Goal: Task Accomplishment & Management: Use online tool/utility

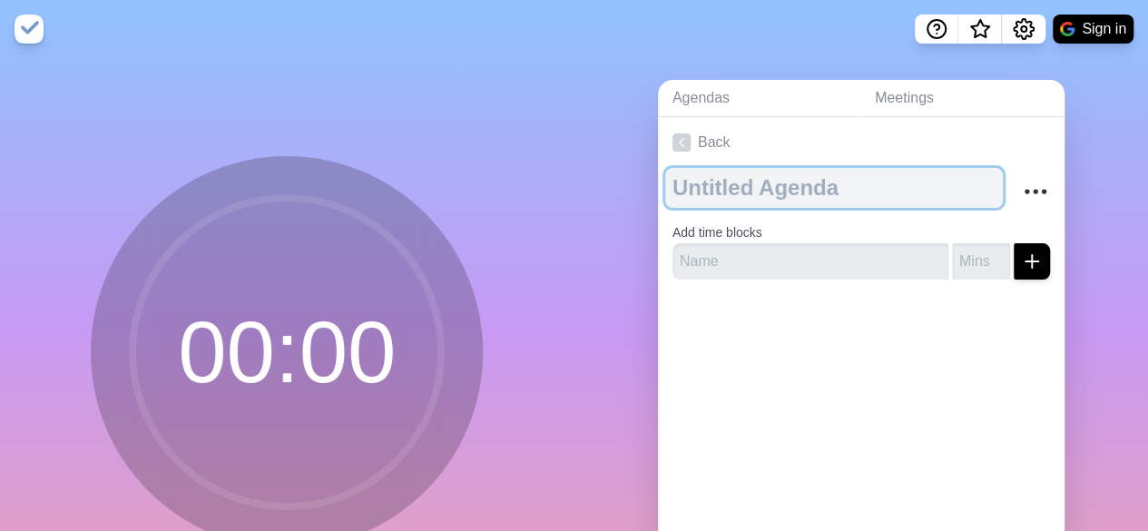
click at [729, 171] on textarea at bounding box center [834, 188] width 338 height 40
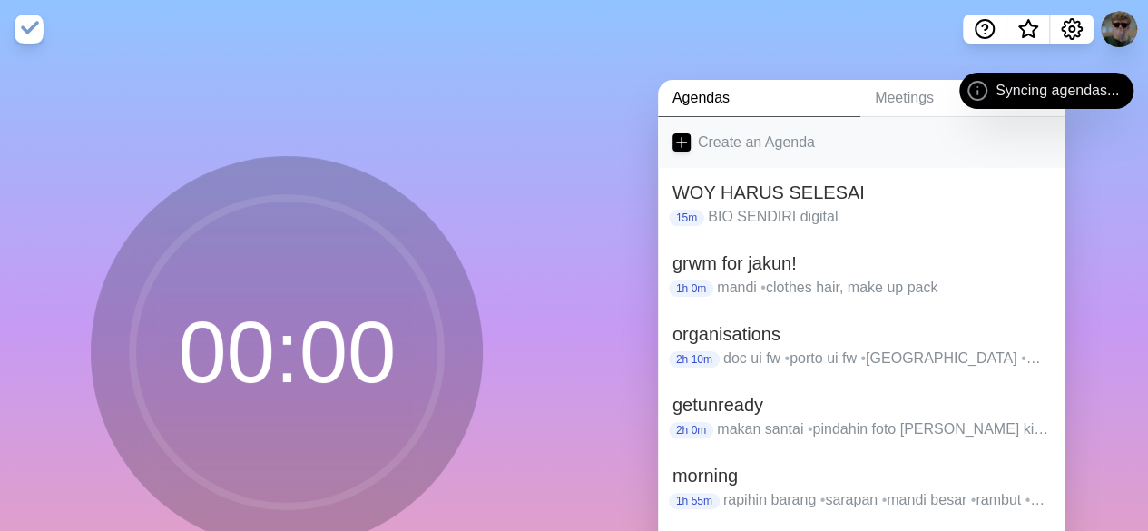
click at [690, 133] on link "Create an Agenda" at bounding box center [861, 142] width 406 height 51
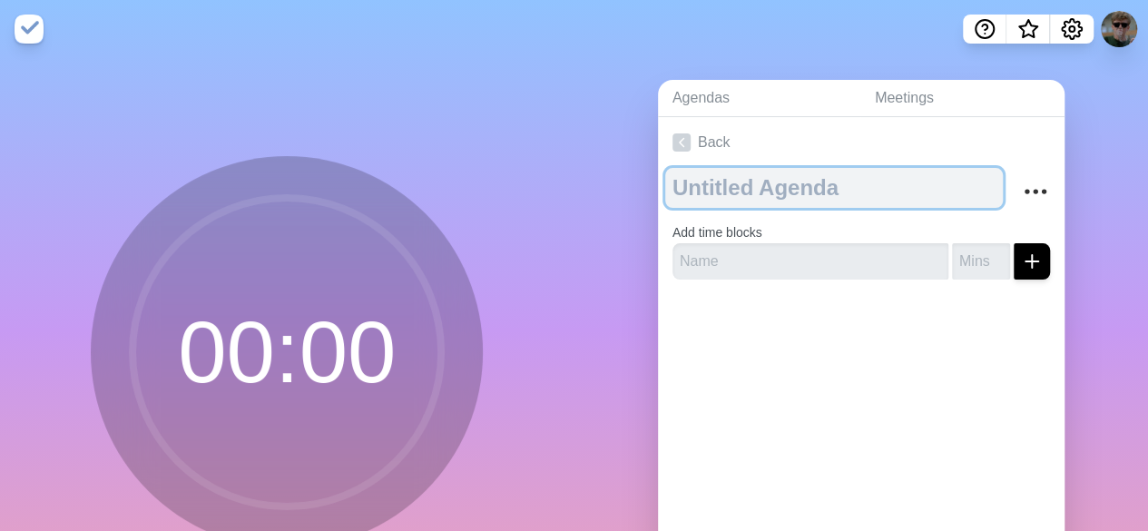
click at [691, 193] on textarea at bounding box center [834, 188] width 338 height 40
type textarea "mabim"
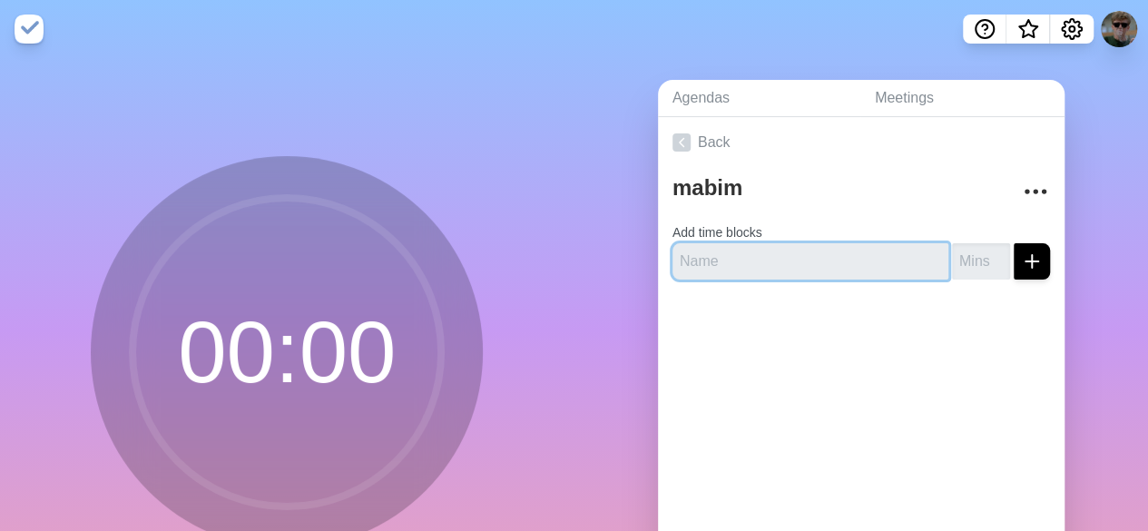
click at [740, 265] on input "text" at bounding box center [810, 261] width 276 height 36
type input "2"
click at [860, 272] on input "text" at bounding box center [810, 261] width 276 height 36
type input "2021"
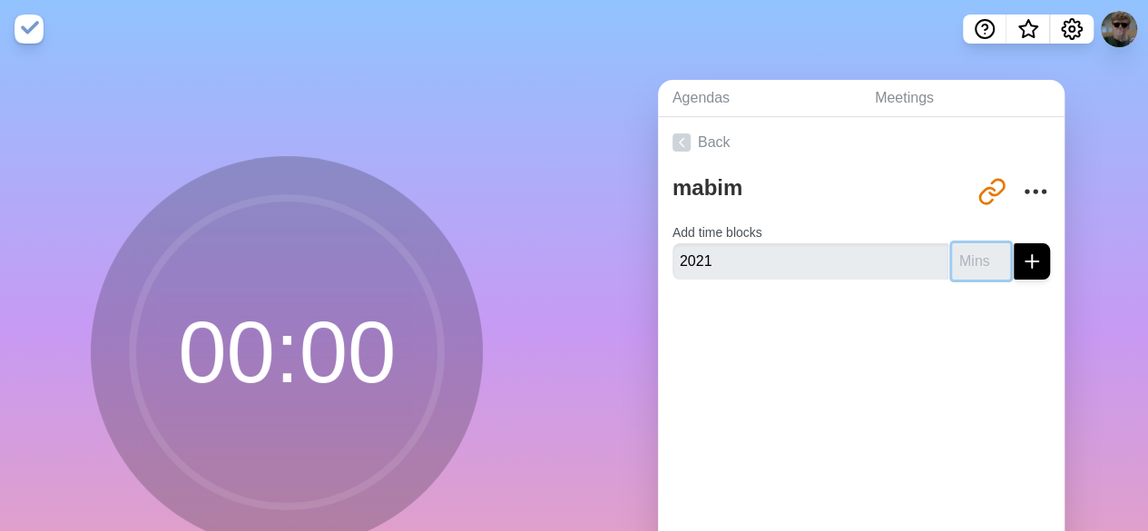
click at [958, 249] on input "number" at bounding box center [981, 261] width 58 height 36
type input "14"
click at [961, 326] on div at bounding box center [861, 330] width 406 height 73
click at [1021, 260] on icon "submit" at bounding box center [1032, 261] width 22 height 22
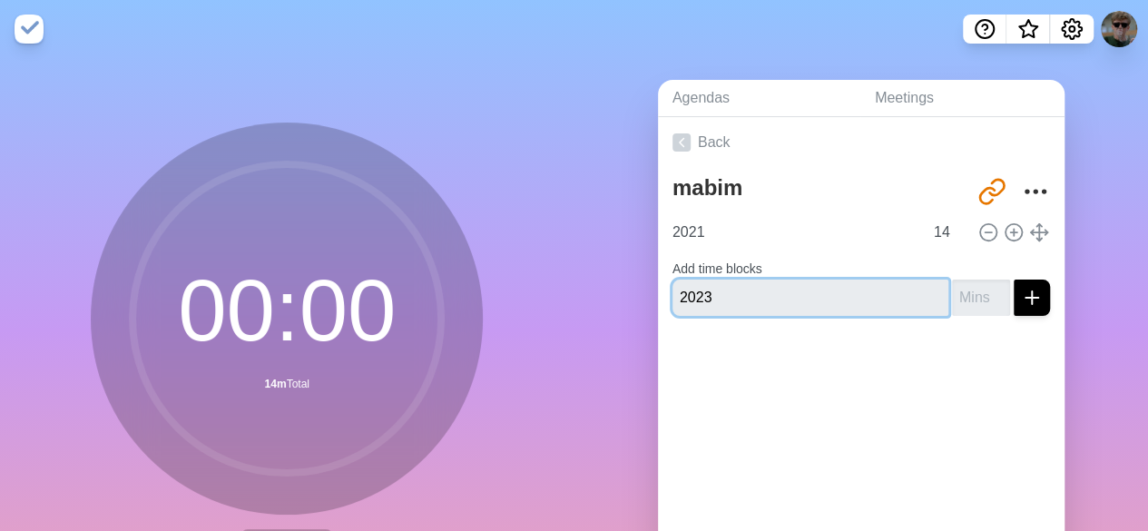
type input "2023"
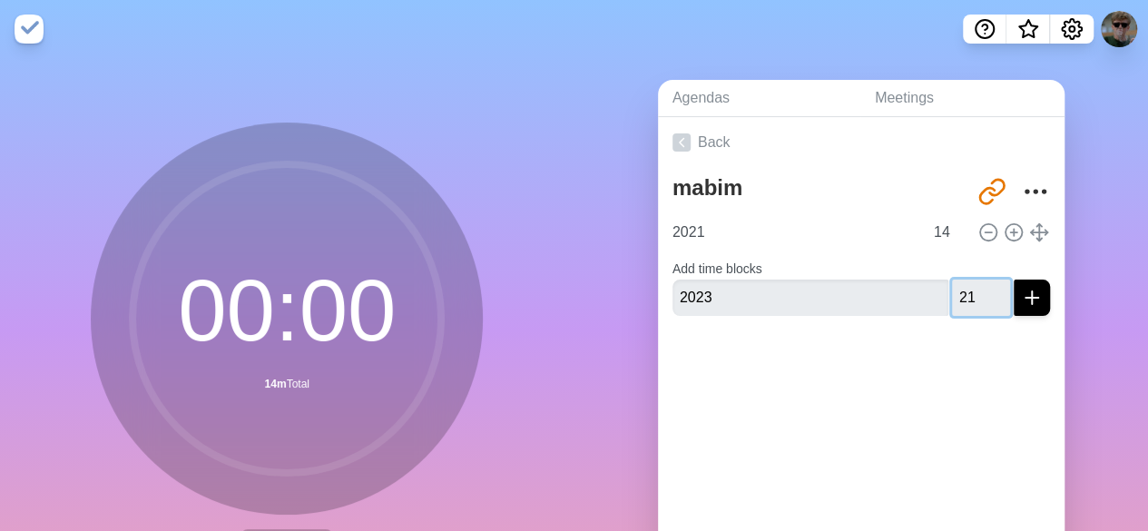
drag, startPoint x: 979, startPoint y: 293, endPoint x: 966, endPoint y: 295, distance: 12.8
click at [966, 295] on input "21" at bounding box center [981, 297] width 58 height 36
type input "2"
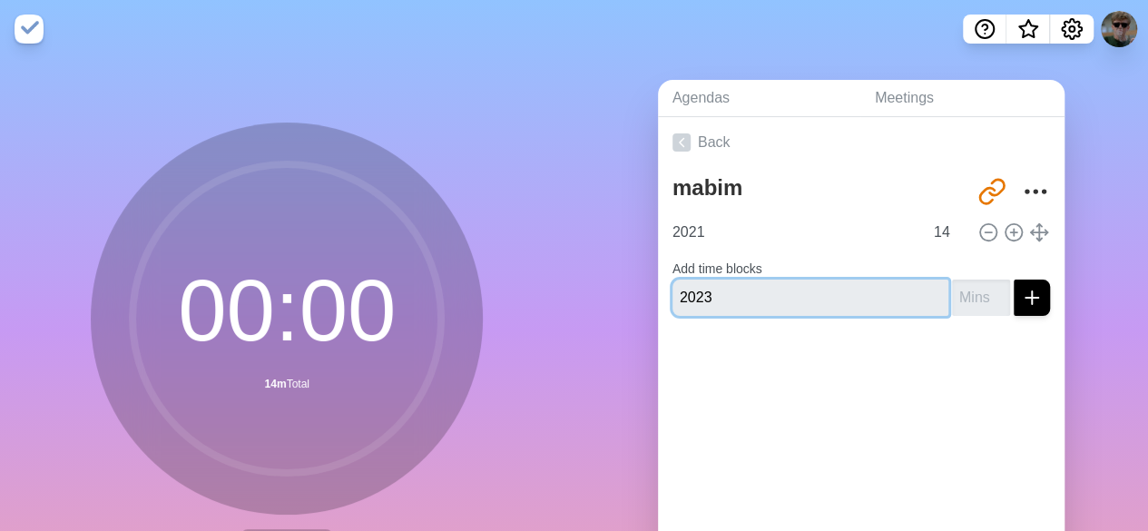
click at [891, 301] on input "2023" at bounding box center [810, 297] width 276 height 36
type input "2023 4 orang"
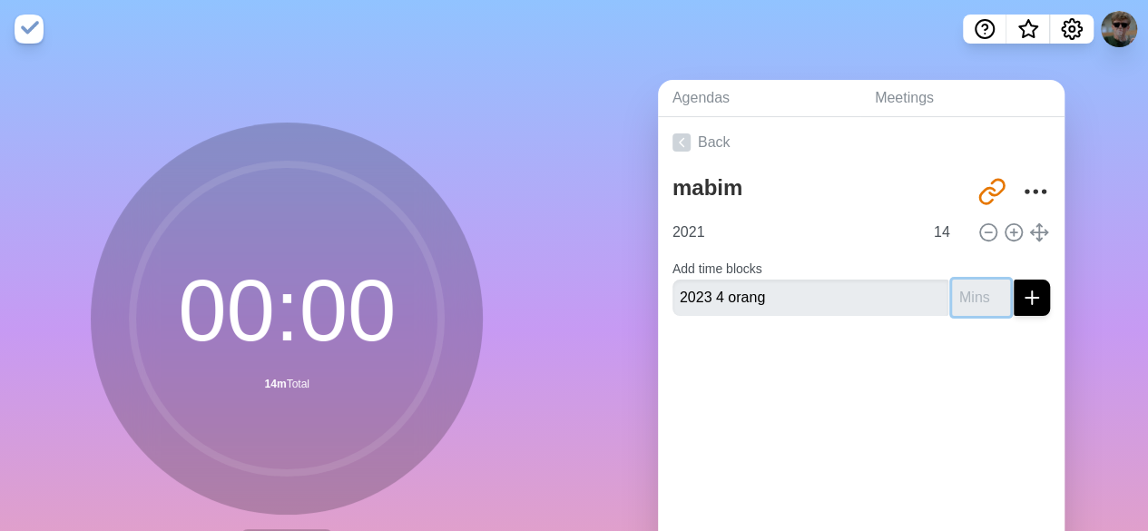
click at [952, 297] on input "number" at bounding box center [981, 297] width 58 height 36
type input "20"
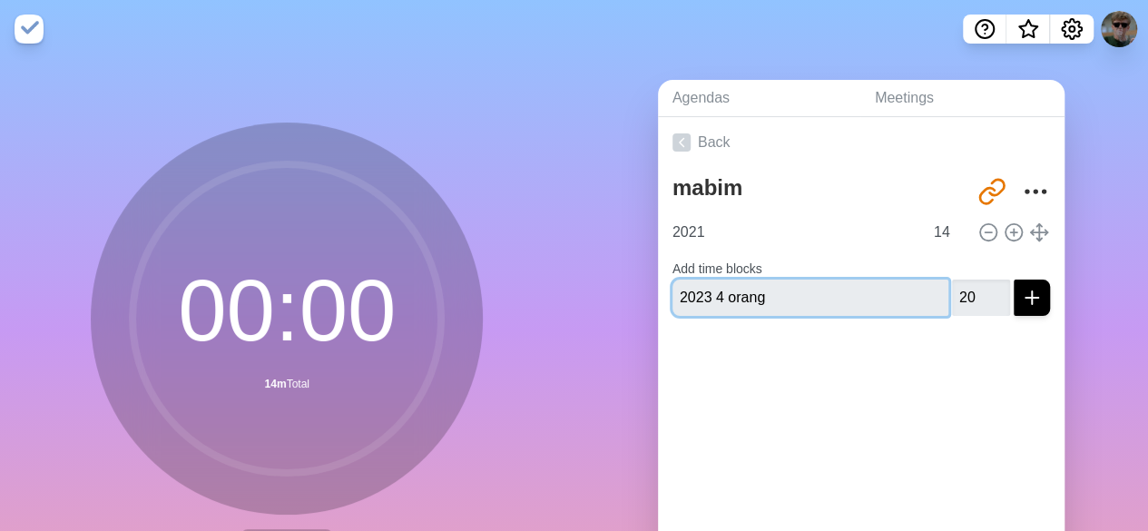
click at [703, 296] on input "2023 4 orang" at bounding box center [810, 297] width 276 height 36
type input "2023 per 4 orang"
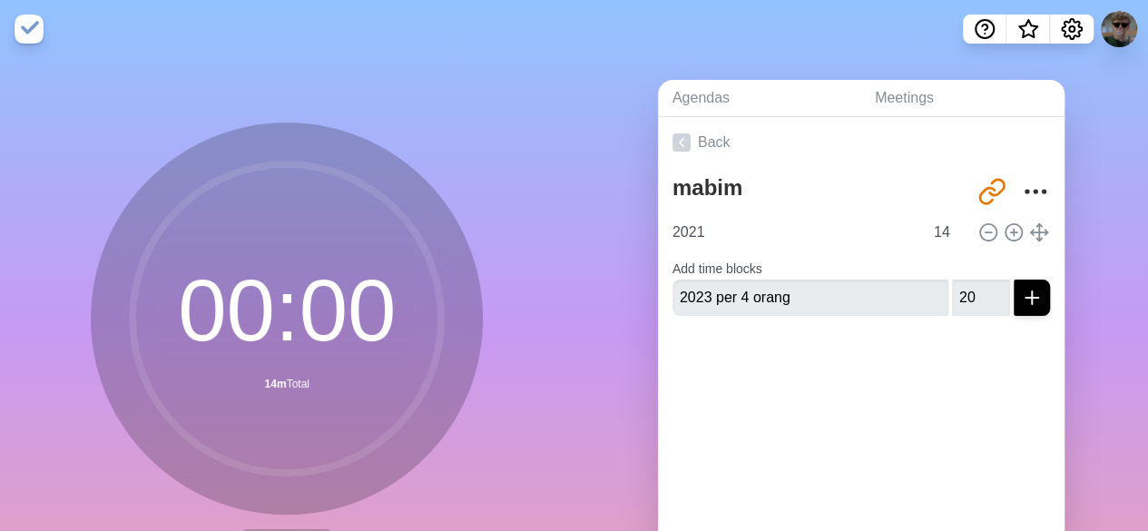
click at [848, 393] on div at bounding box center [861, 366] width 406 height 73
click at [1021, 293] on icon "submit" at bounding box center [1032, 298] width 22 height 22
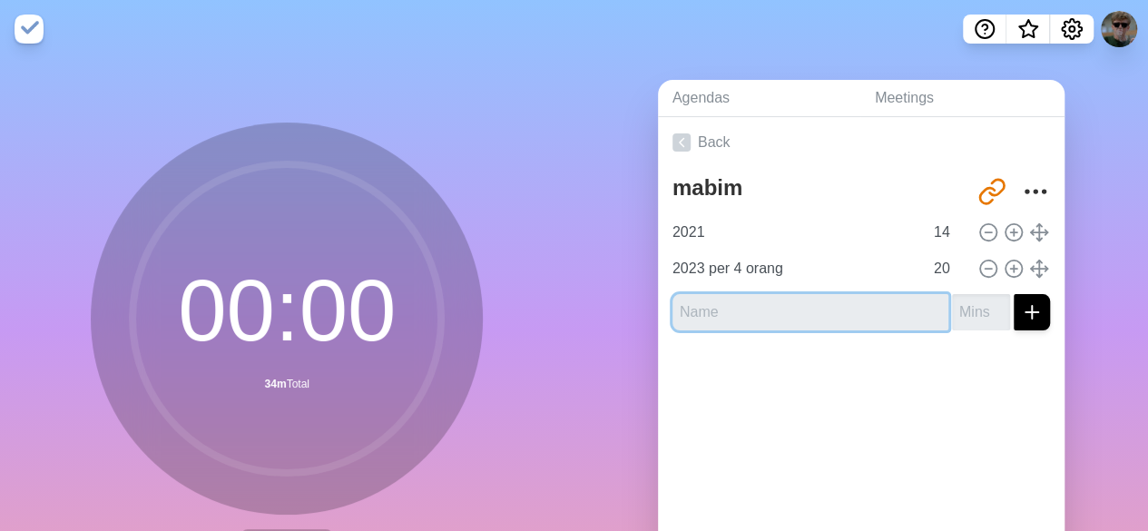
click at [855, 302] on input "text" at bounding box center [810, 312] width 276 height 36
click at [832, 380] on div at bounding box center [861, 381] width 406 height 73
click at [775, 298] on input "text" at bounding box center [810, 312] width 276 height 36
type input "2024 per 4 orang"
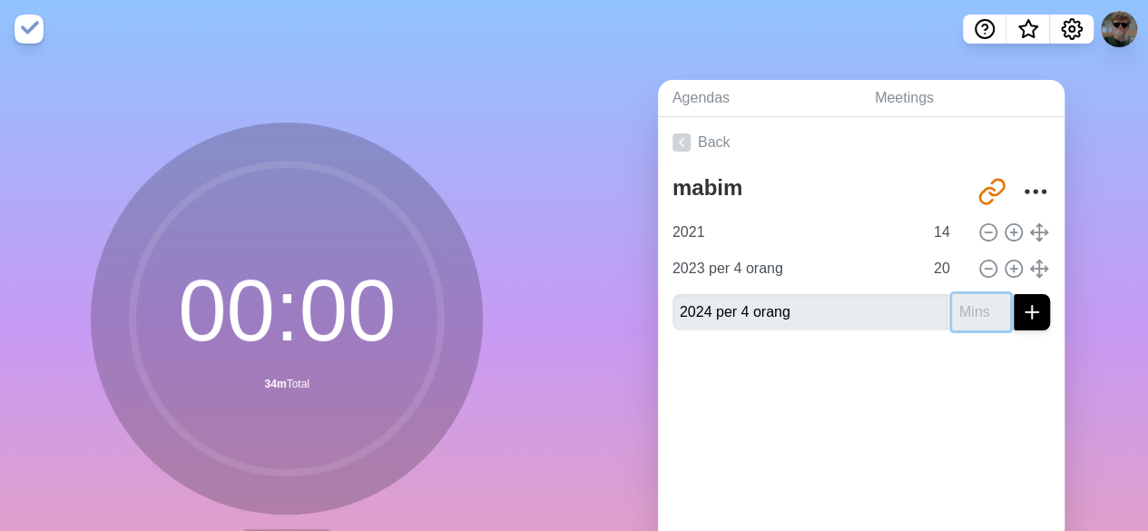
click at [961, 307] on input "number" at bounding box center [981, 312] width 58 height 36
type input "20"
click at [944, 384] on div at bounding box center [861, 381] width 406 height 73
click at [1021, 315] on icon "submit" at bounding box center [1032, 312] width 22 height 22
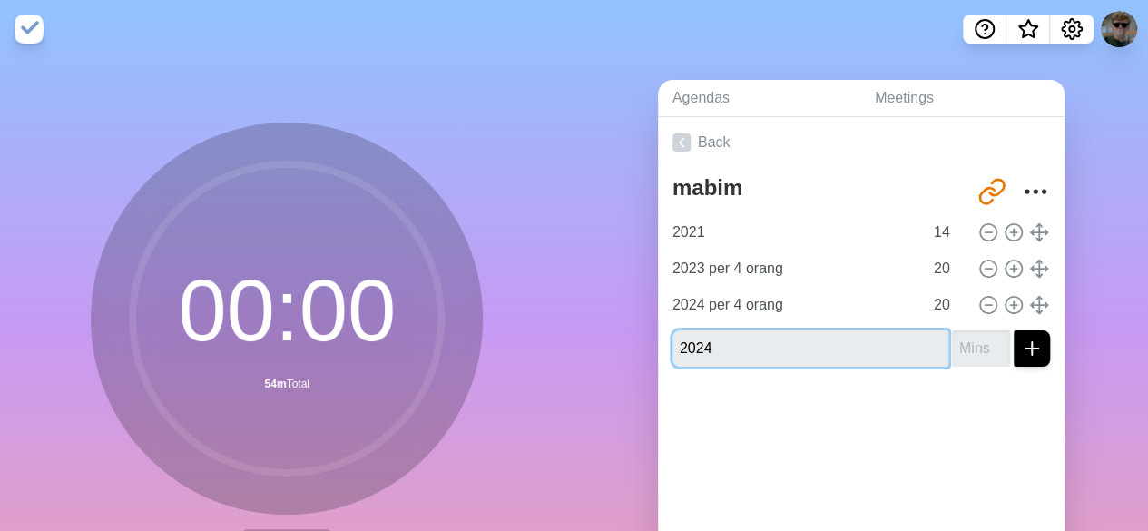
type input "2024"
click at [952, 357] on input "number" at bounding box center [981, 348] width 58 height 36
type input "20"
click at [1031, 354] on div "mabim [URL][DOMAIN_NAME] 2021 14 2023 per 4 orang 20 2024 per 4 orang 20 2024 20" at bounding box center [861, 274] width 406 height 213
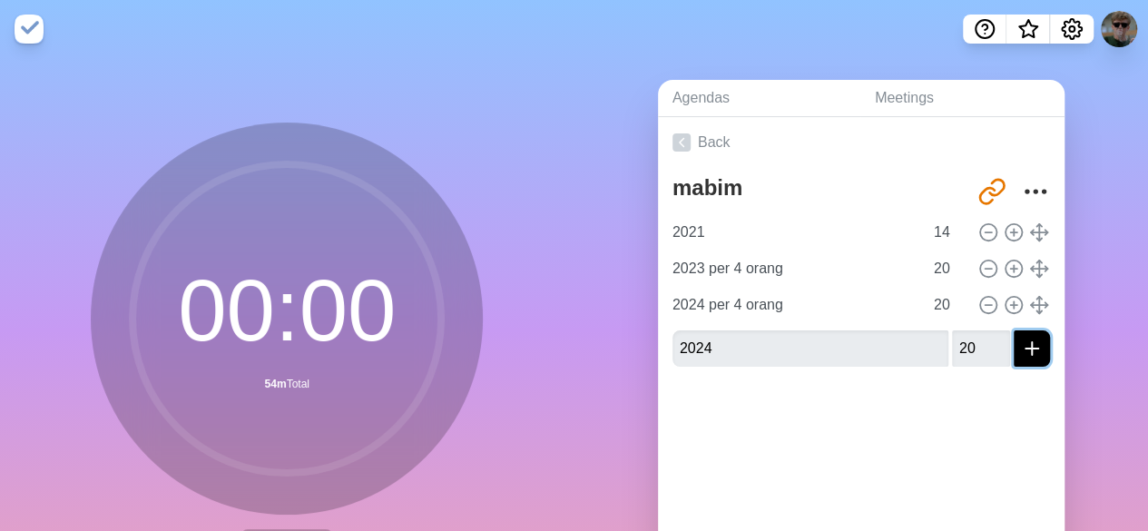
click at [1021, 344] on icon "submit" at bounding box center [1032, 349] width 22 height 22
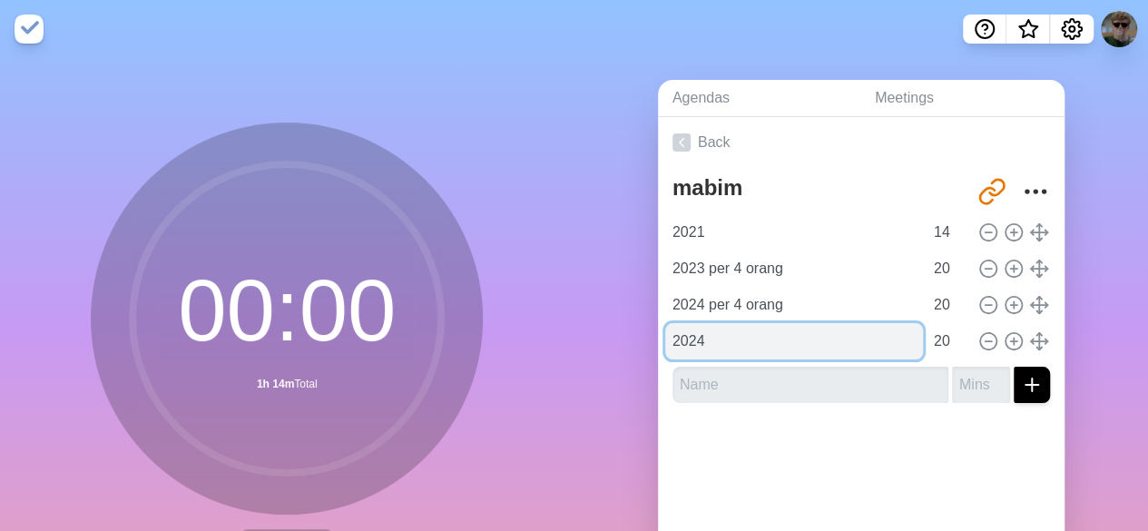
click at [899, 330] on input "2024" at bounding box center [794, 341] width 258 height 36
type input "2024 4 org"
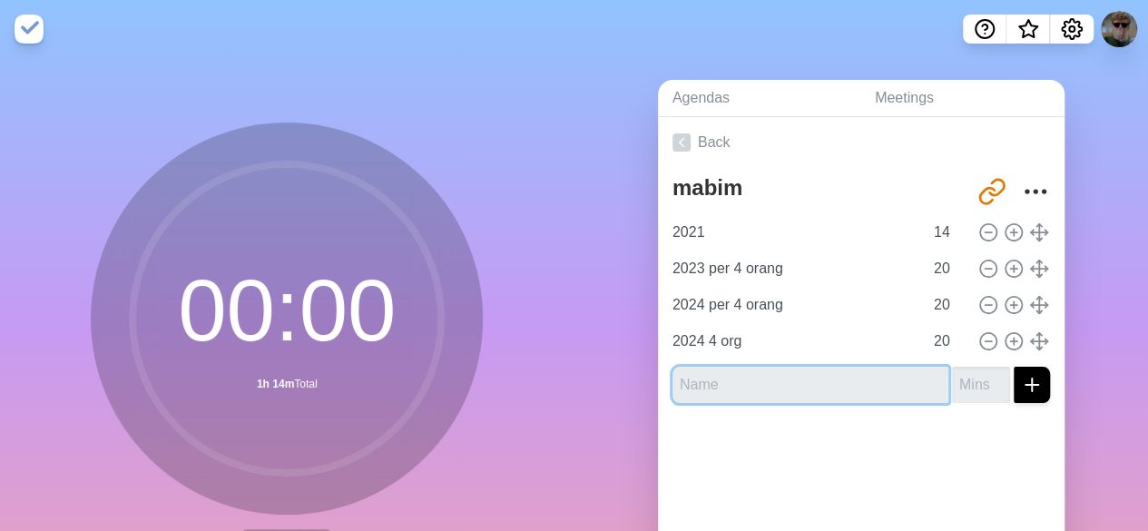
click at [857, 382] on input "text" at bounding box center [810, 385] width 276 height 36
type input "2024 4 org"
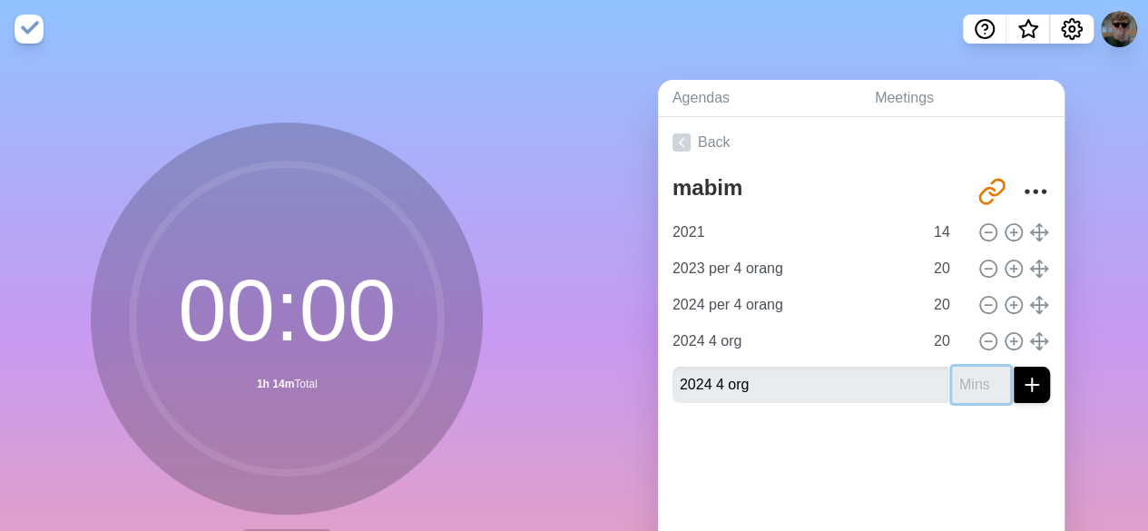
click at [952, 382] on input "number" at bounding box center [981, 385] width 58 height 36
type input "20"
click at [1021, 380] on icon "submit" at bounding box center [1032, 385] width 22 height 22
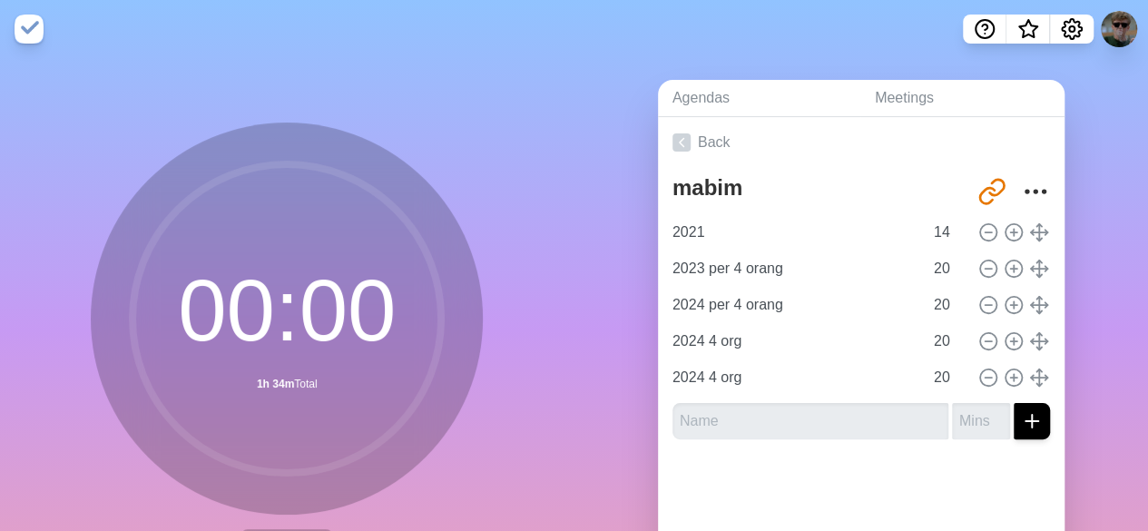
click at [719, 45] on nav at bounding box center [574, 29] width 1148 height 58
click at [811, 418] on input "text" at bounding box center [810, 421] width 276 height 36
click at [781, 416] on input "text" at bounding box center [810, 421] width 276 height 36
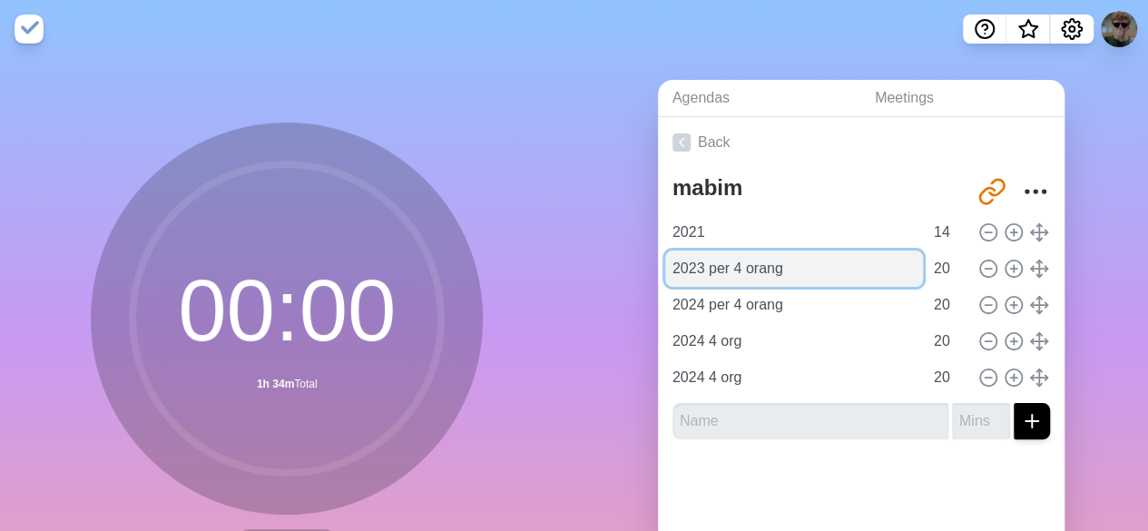
click at [733, 266] on input "2023 per 4 orang" at bounding box center [794, 268] width 258 height 36
type input "2023 per 6 orang"
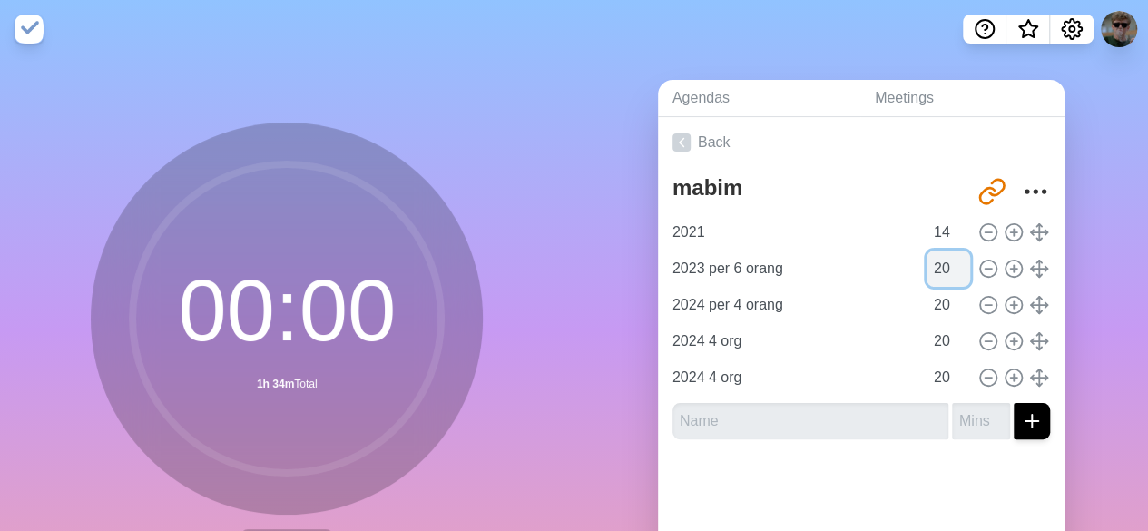
click at [930, 271] on input "20" at bounding box center [948, 268] width 44 height 36
type input "2"
type input "30"
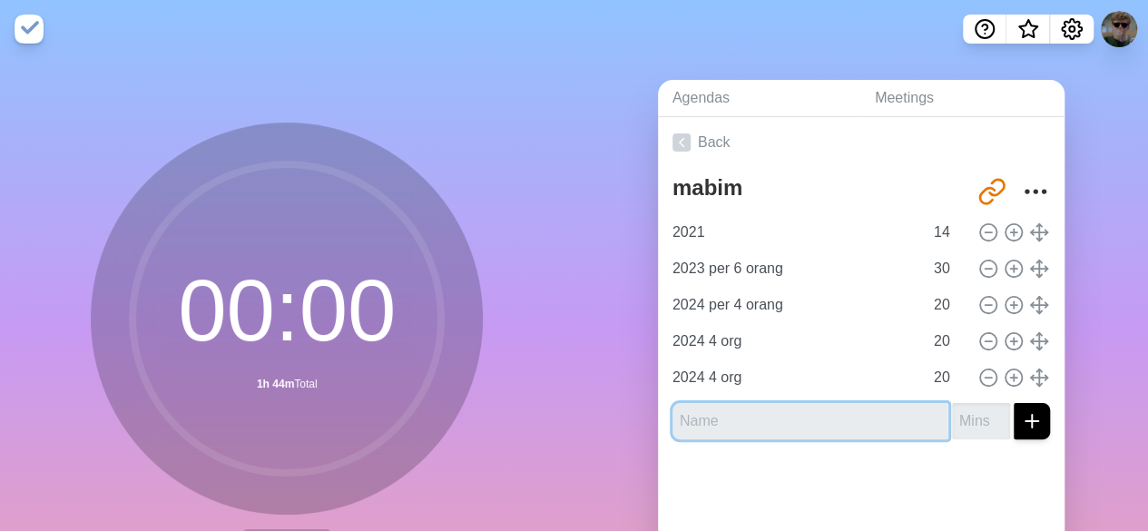
click at [769, 418] on input "text" at bounding box center [810, 421] width 276 height 36
type input "2023 6 org"
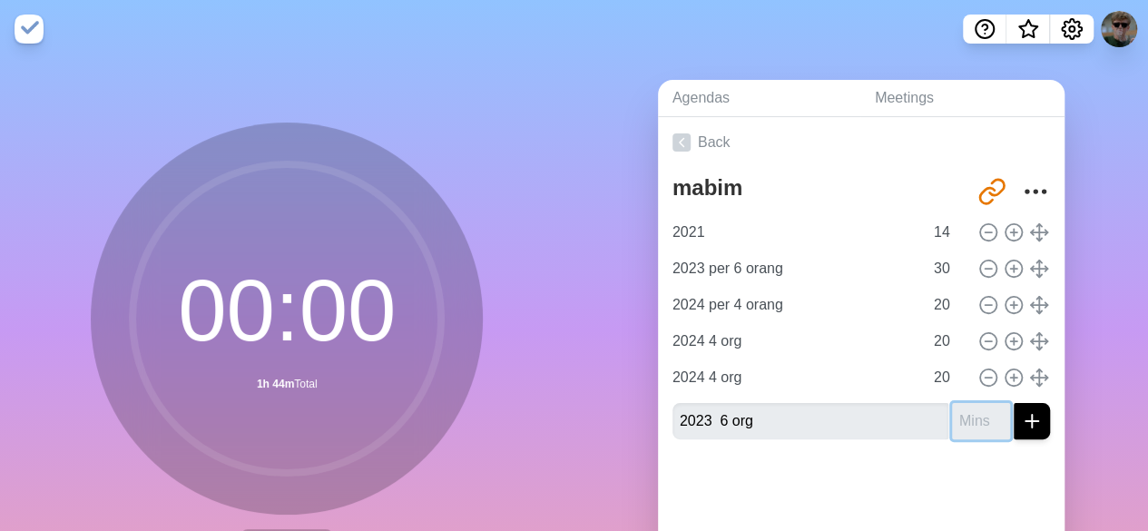
click at [952, 421] on input "number" at bounding box center [981, 421] width 58 height 36
type input "3"
type input "30"
click at [1021, 413] on icon "submit" at bounding box center [1032, 421] width 22 height 22
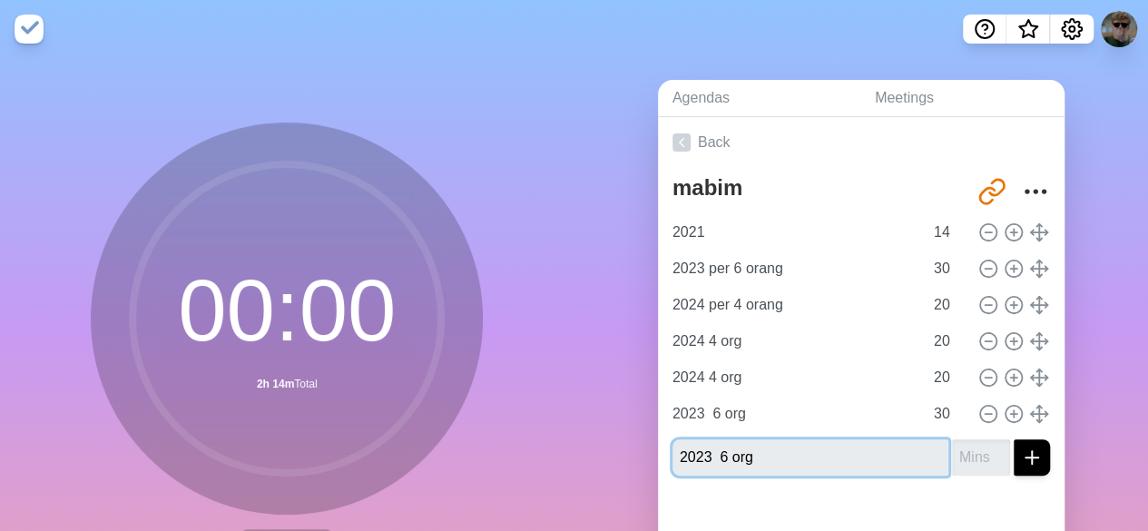
type input "2023 6 org"
click at [952, 465] on input "number" at bounding box center [981, 457] width 58 height 36
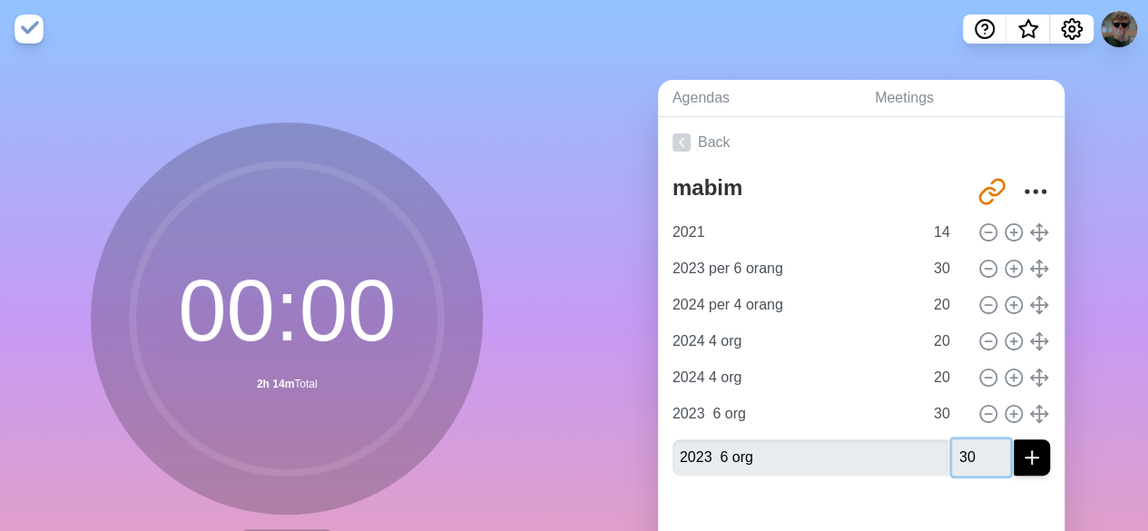
type input "30"
click at [927, 479] on div "mabim [URL][DOMAIN_NAME] 2021 14 2023 per 6 orang 30 2024 per 4 orang 20 2024 4…" at bounding box center [861, 329] width 406 height 322
click at [1026, 445] on button "submit" at bounding box center [1031, 457] width 36 height 36
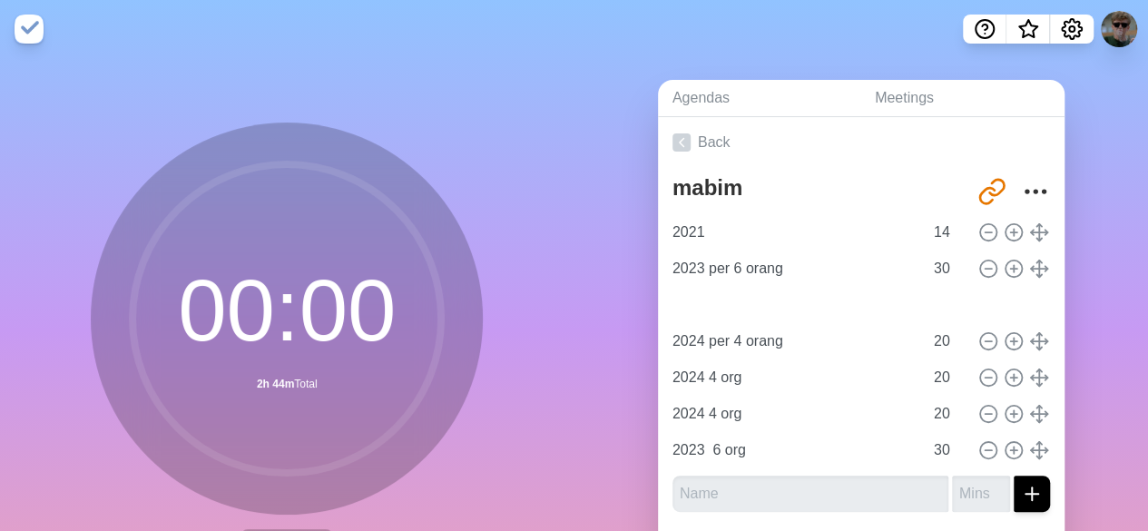
type input "2023 6 org"
type input "30"
type input "2024 per 4 orang"
type input "2024 4 org"
type input "20"
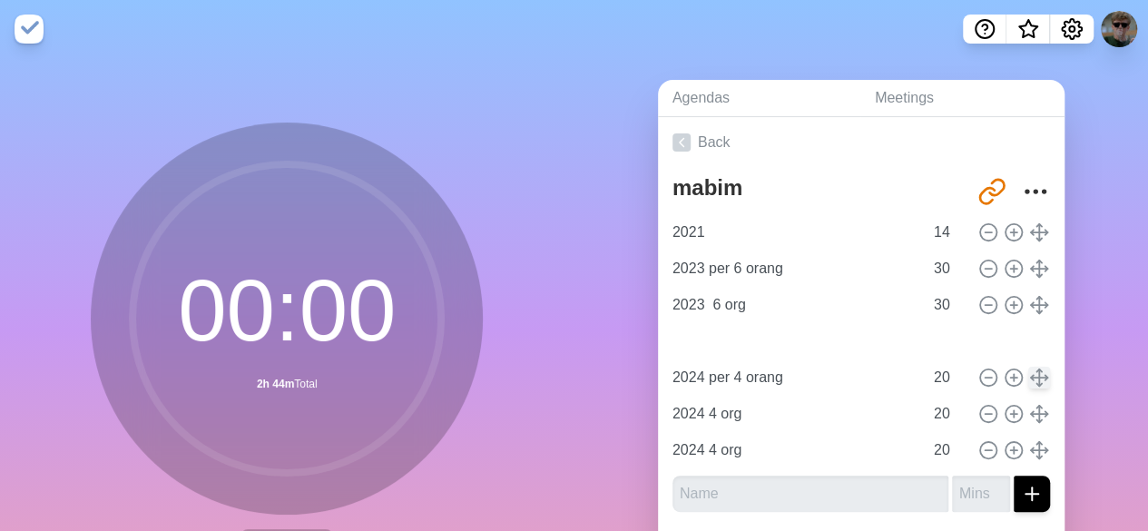
type input "2023 6 org"
type input "30"
type input "2024 per 4 orang"
type input "2024 4 org"
type input "20"
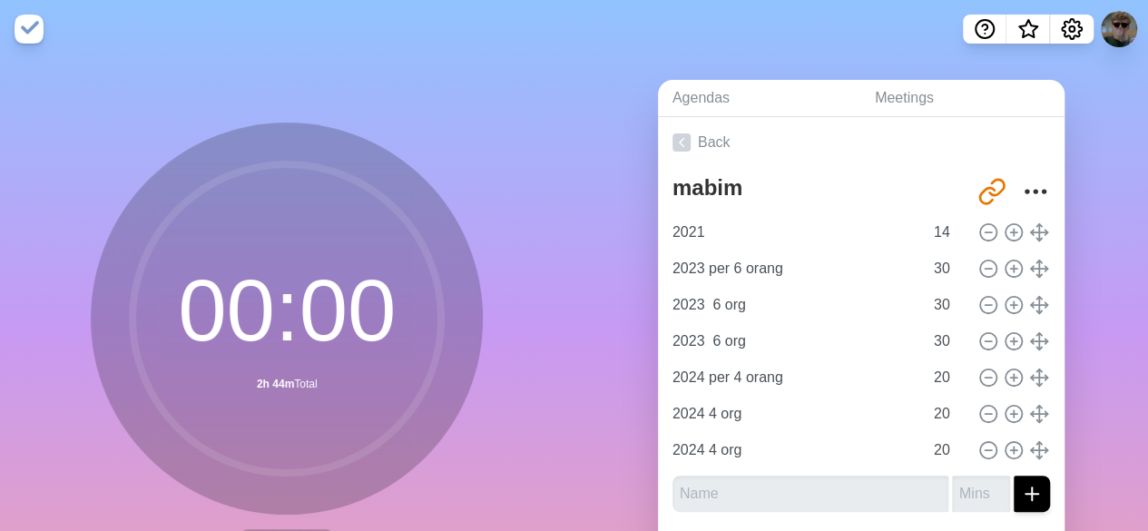
click at [590, 264] on div "Agendas Meetings Back mabim [URL][DOMAIN_NAME] 2021 14 2023 per 6 orang 30 2023…" at bounding box center [861, 359] width 574 height 602
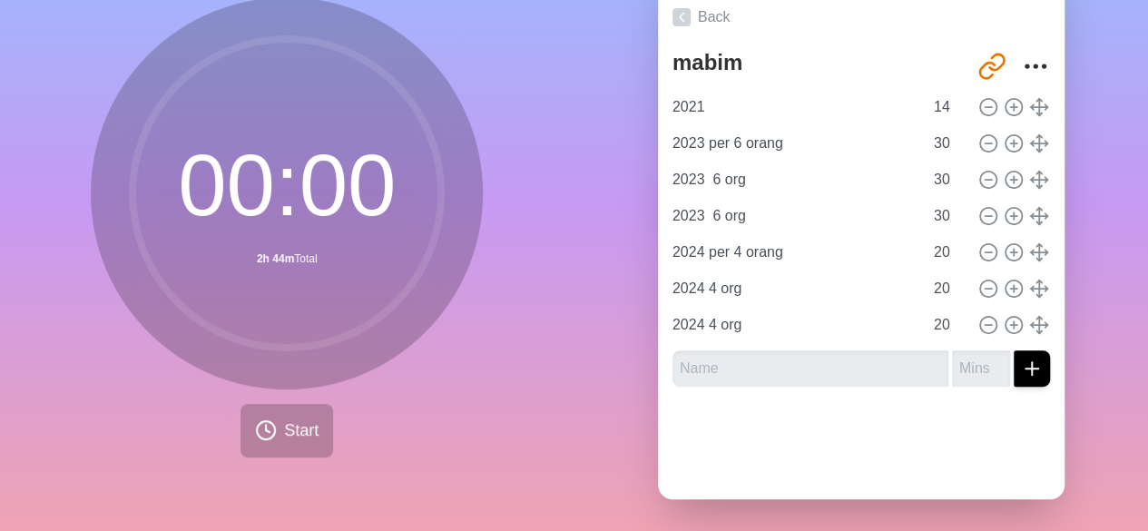
scroll to position [143, 0]
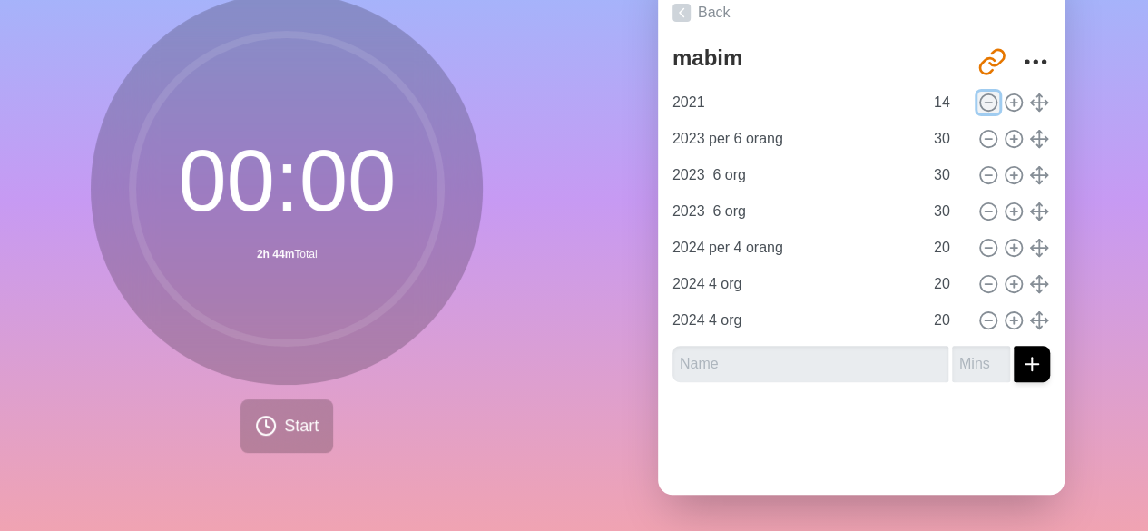
click at [978, 93] on icon at bounding box center [988, 103] width 20 height 20
type input "2023 per 6 orang"
type input "30"
type input "2023 6 org"
type input "2024 per 4 orang"
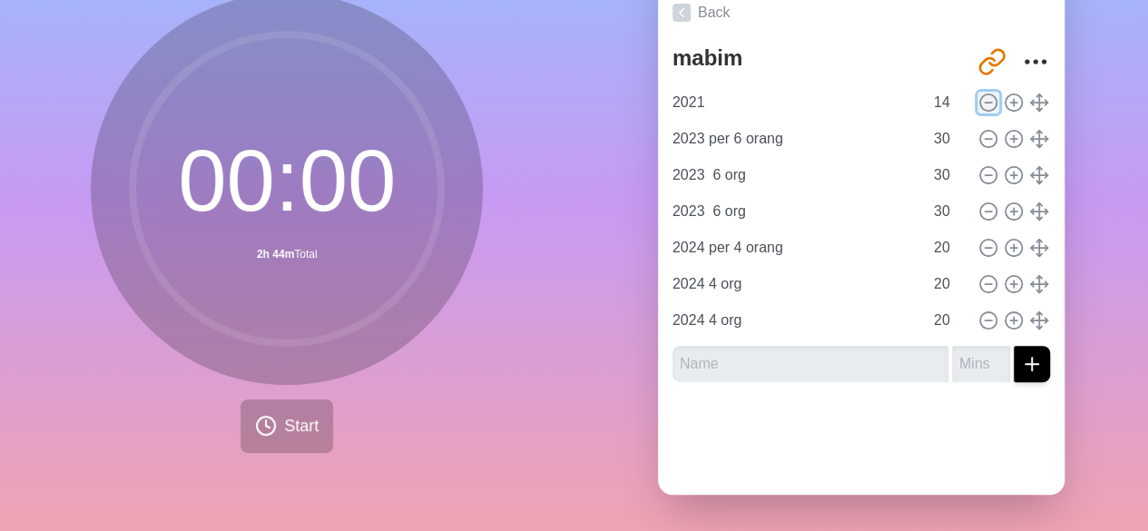
type input "20"
type input "2024 4 org"
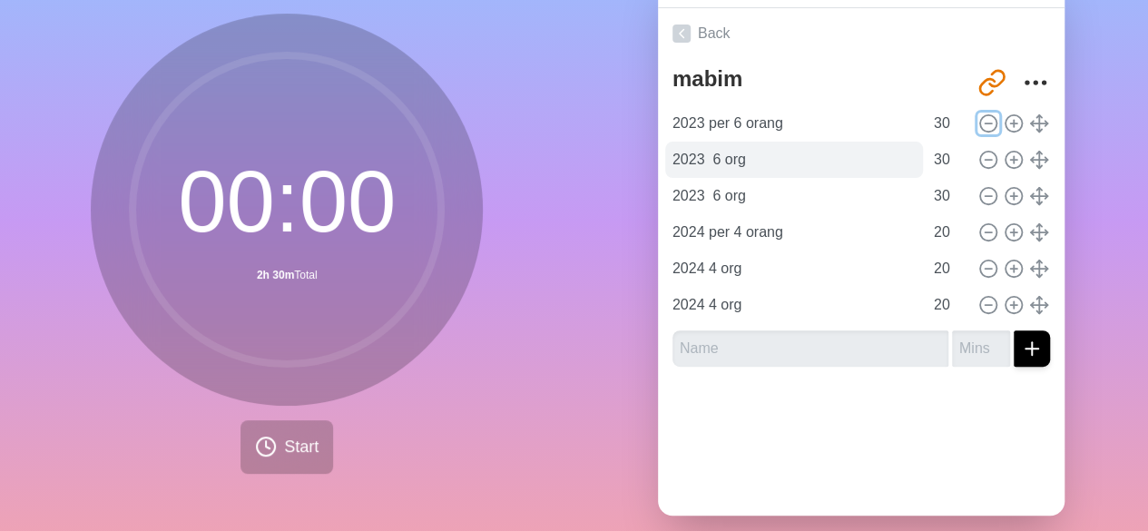
scroll to position [137, 0]
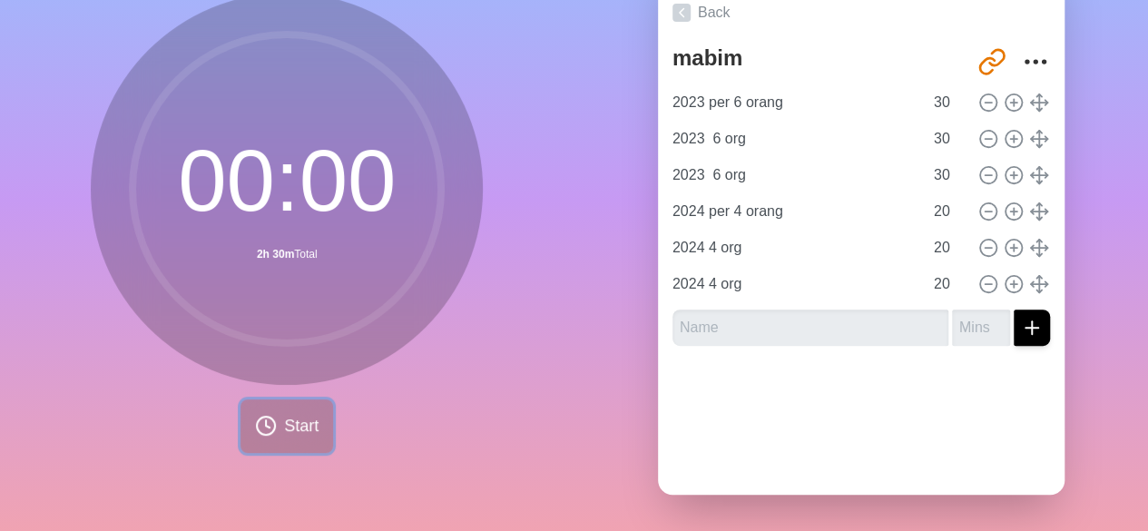
click at [286, 414] on span "Start" at bounding box center [301, 426] width 34 height 24
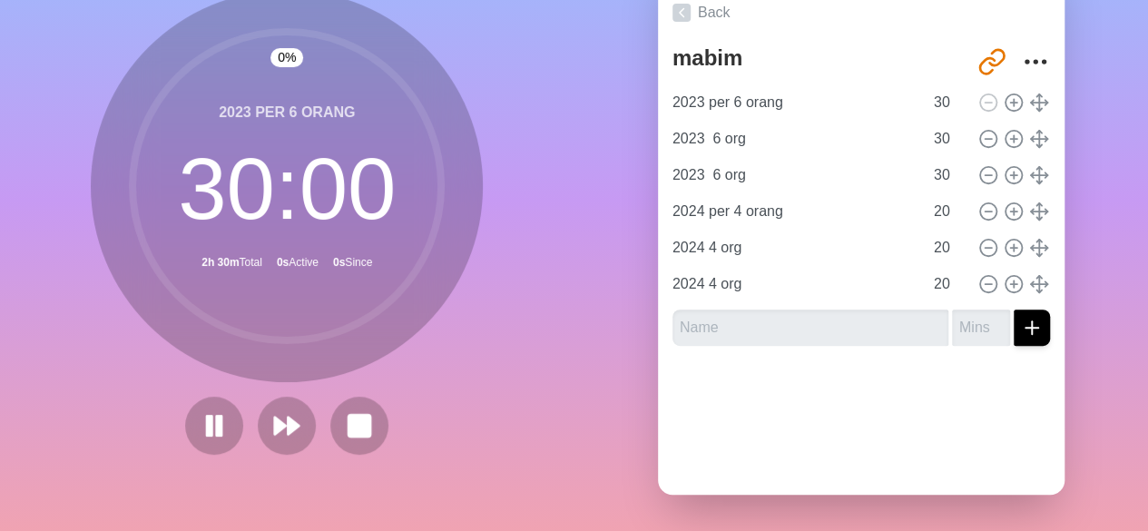
scroll to position [143, 0]
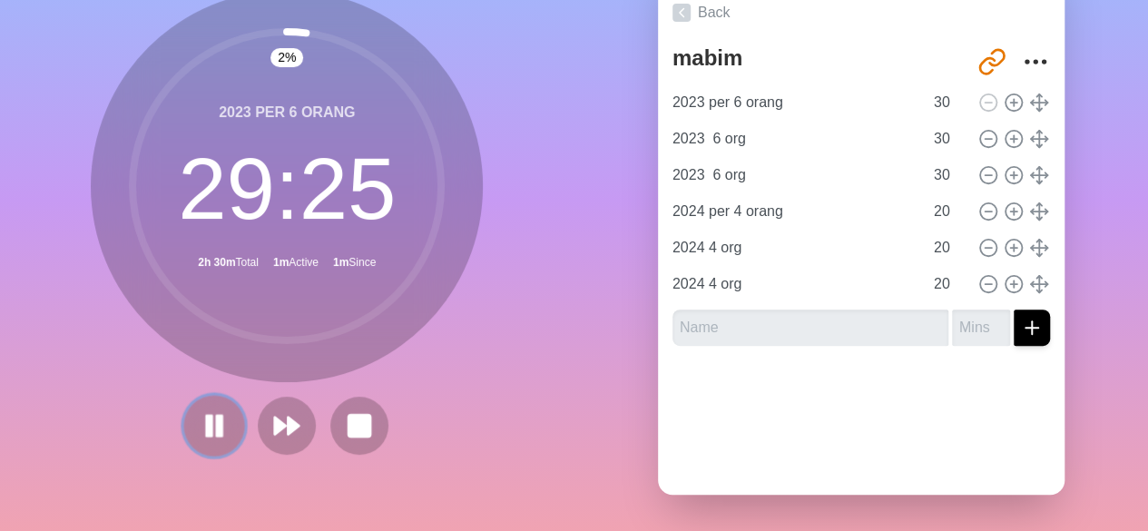
click at [217, 420] on icon at bounding box center [214, 425] width 31 height 31
click at [189, 401] on button at bounding box center [214, 425] width 61 height 61
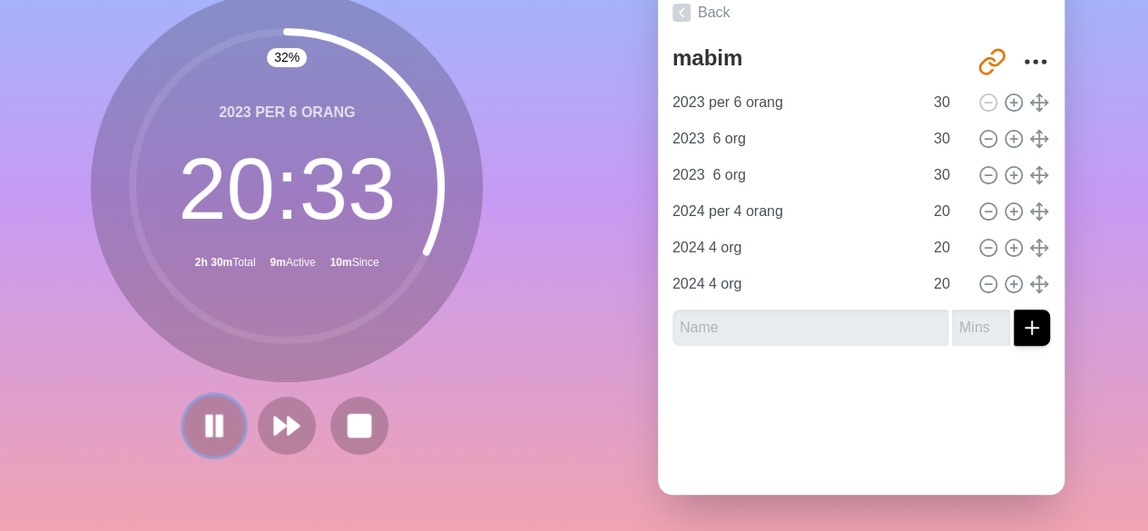
click at [217, 416] on rect at bounding box center [219, 426] width 5 height 20
click at [210, 415] on polygon at bounding box center [214, 426] width 17 height 22
click at [217, 416] on rect at bounding box center [219, 425] width 5 height 19
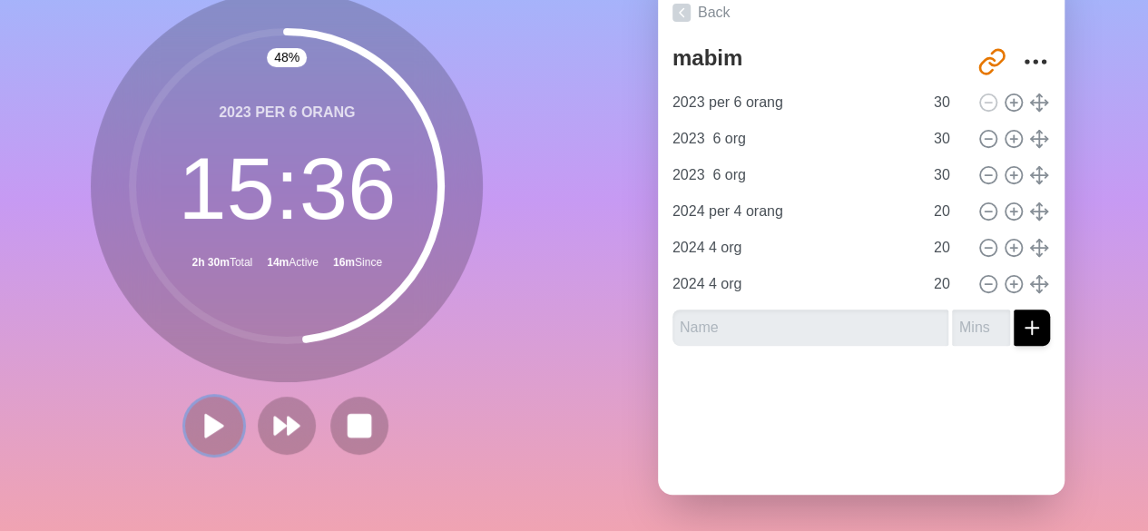
click at [210, 415] on polygon at bounding box center [214, 426] width 17 height 22
